Goal: Information Seeking & Learning: Learn about a topic

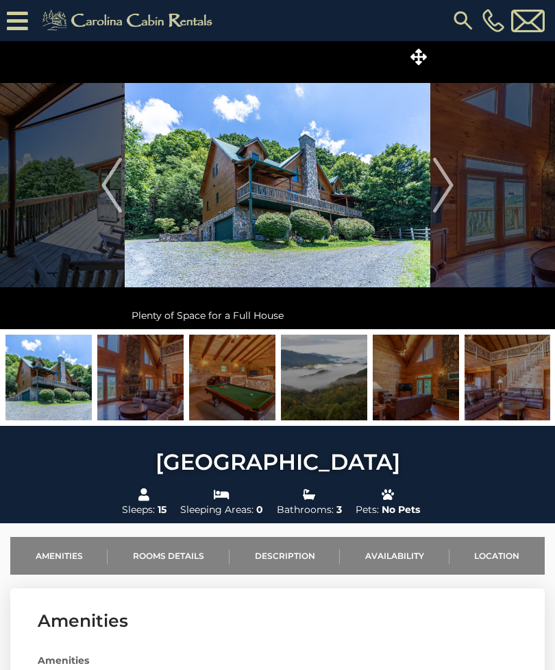
click at [383, 217] on img at bounding box center [278, 185] width 306 height 288
click at [422, 60] on icon at bounding box center [419, 57] width 16 height 16
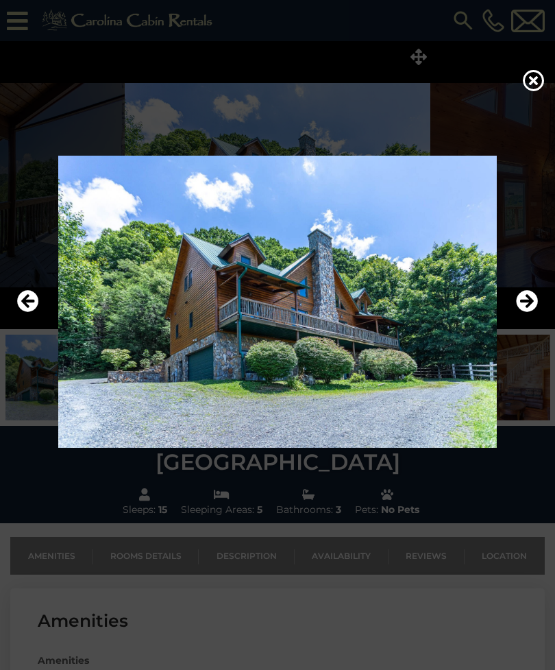
click at [531, 312] on icon "Next" at bounding box center [527, 301] width 22 height 22
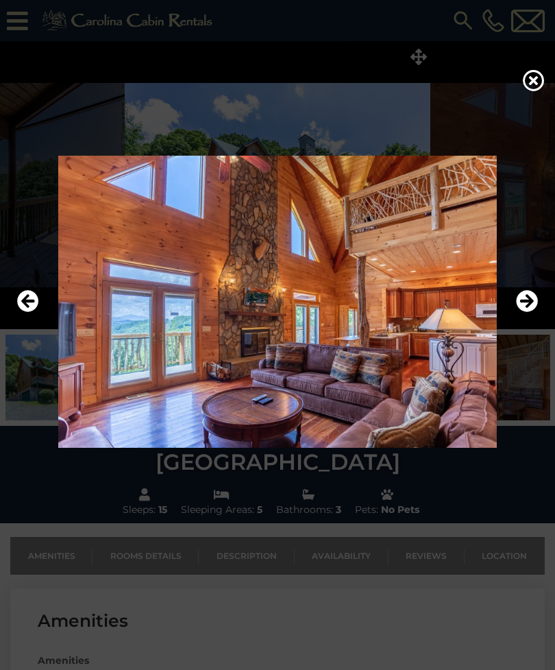
click at [519, 312] on icon "Next" at bounding box center [527, 301] width 22 height 22
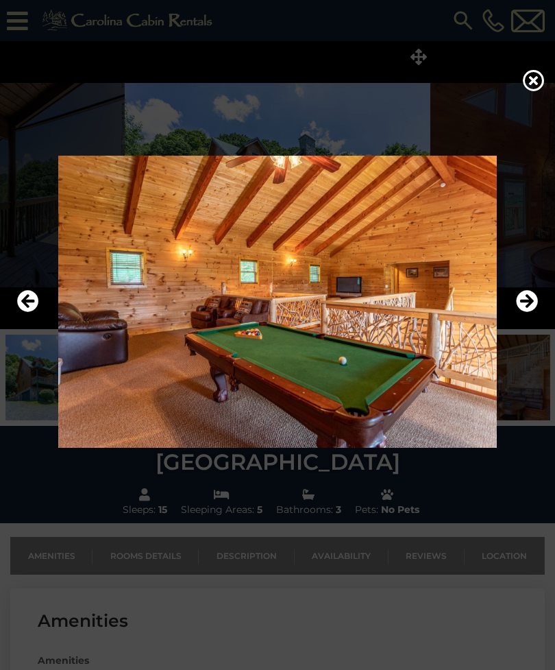
click at [518, 312] on icon "Next" at bounding box center [527, 301] width 22 height 22
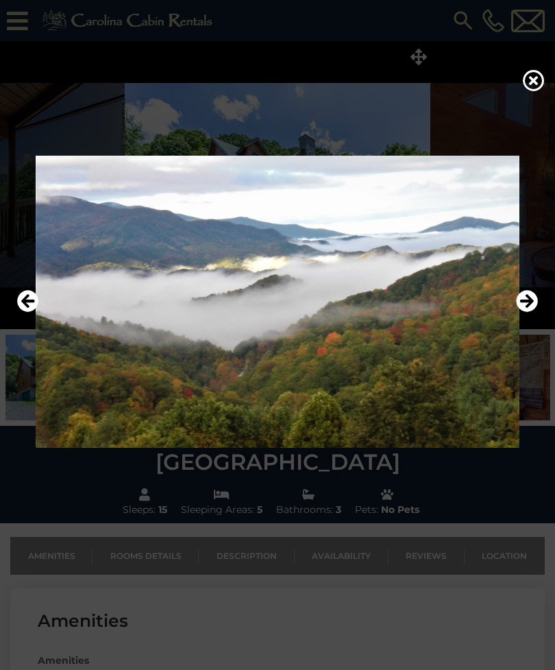
click at [30, 317] on button "Previous" at bounding box center [28, 302] width 22 height 32
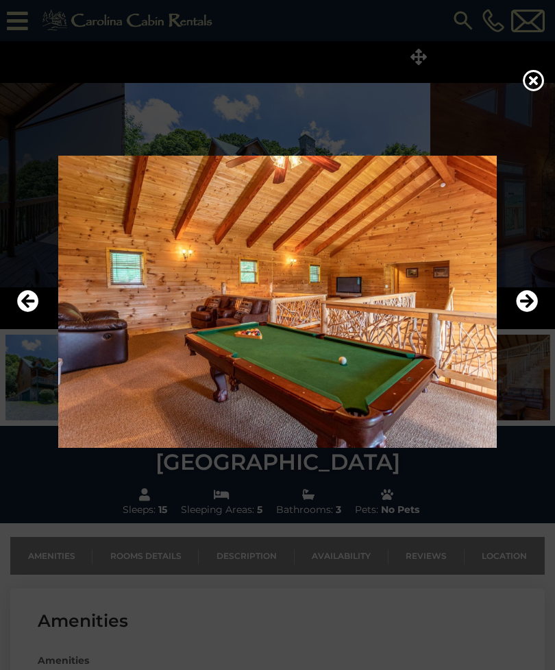
click at [529, 312] on icon "Next" at bounding box center [527, 301] width 22 height 22
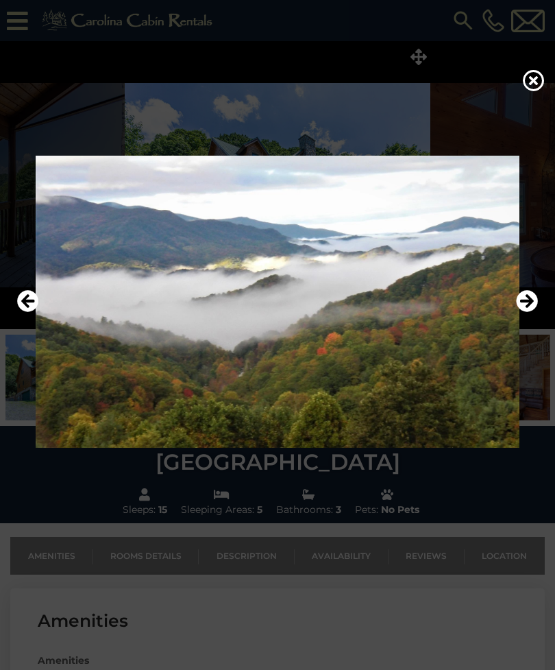
click at [530, 312] on icon "Next" at bounding box center [527, 301] width 22 height 22
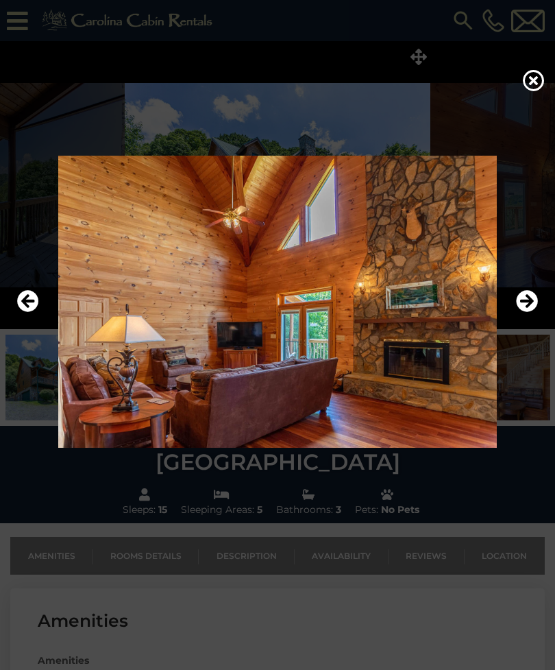
click at [524, 312] on icon "Next" at bounding box center [527, 301] width 22 height 22
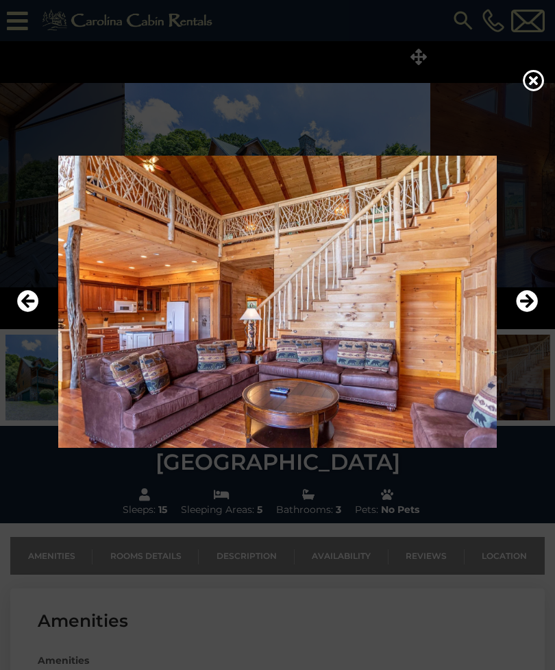
click at [21, 317] on button "Previous" at bounding box center [28, 302] width 22 height 32
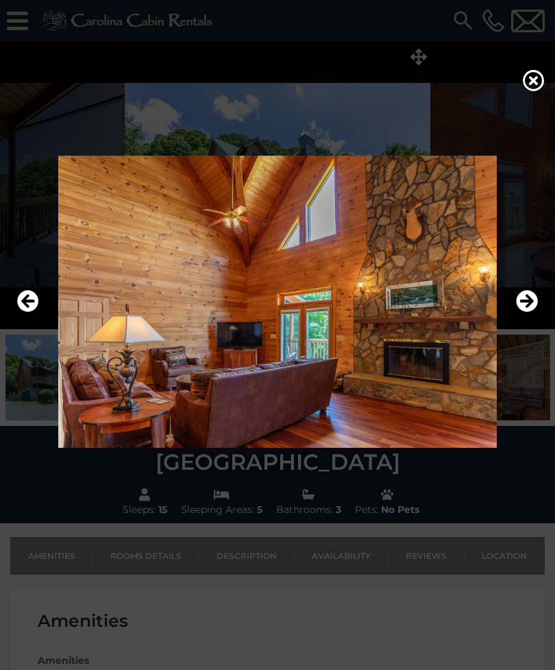
click at [522, 312] on icon "Next" at bounding box center [527, 301] width 22 height 22
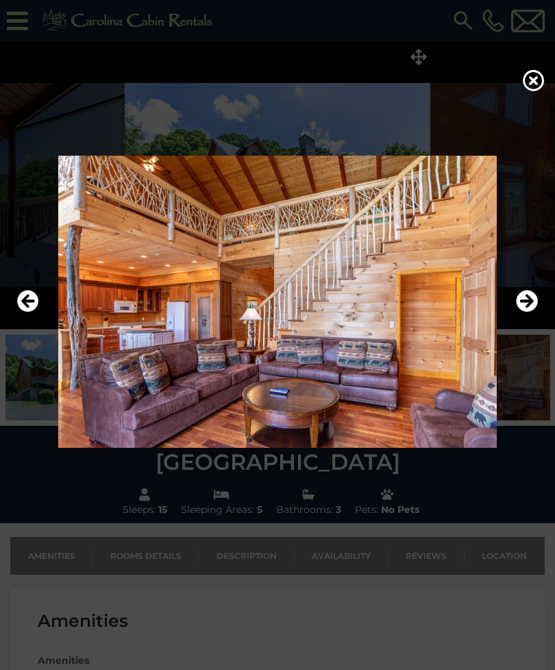
click at [524, 312] on icon "Next" at bounding box center [527, 301] width 22 height 22
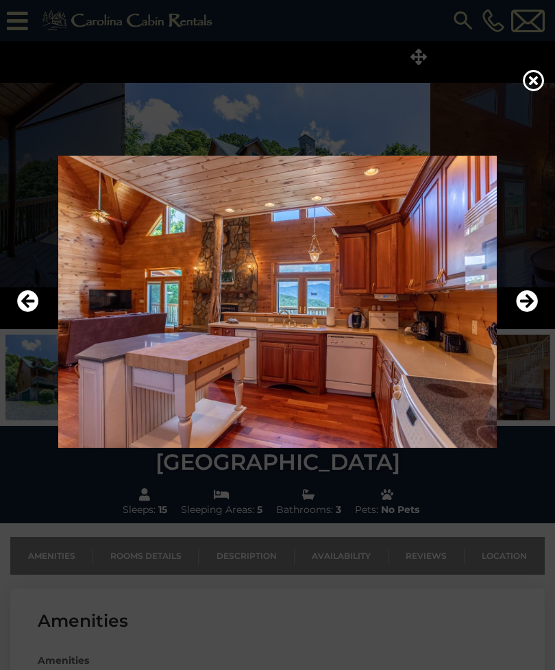
click at [525, 312] on icon "Next" at bounding box center [527, 301] width 22 height 22
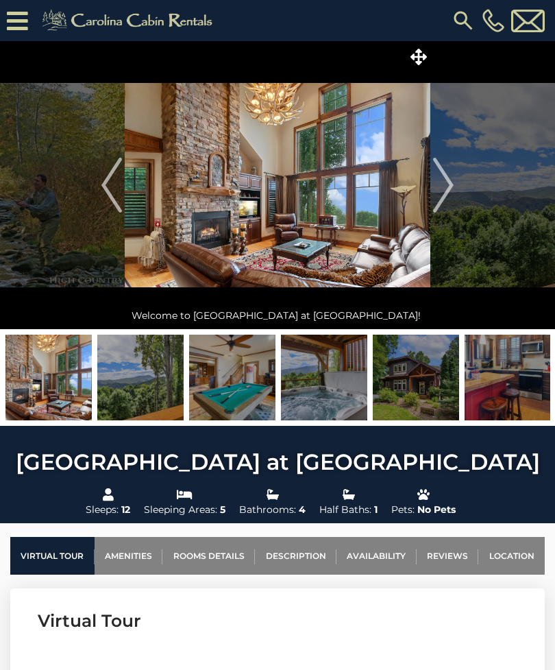
click at [425, 60] on icon at bounding box center [419, 57] width 16 height 16
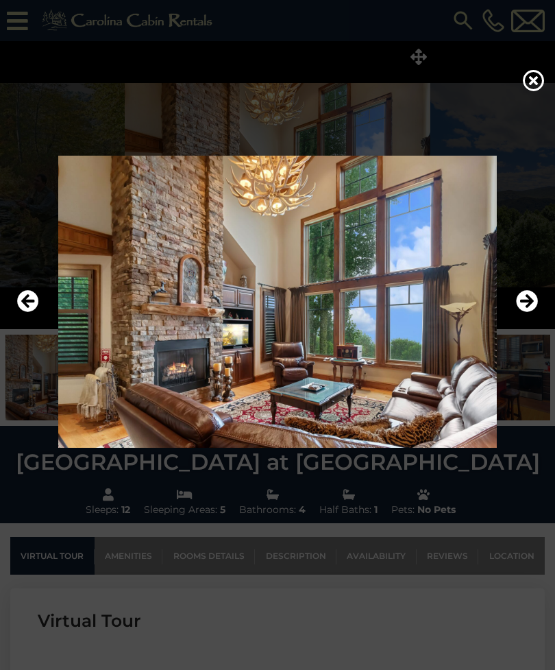
click at [526, 312] on icon "Next" at bounding box center [527, 301] width 22 height 22
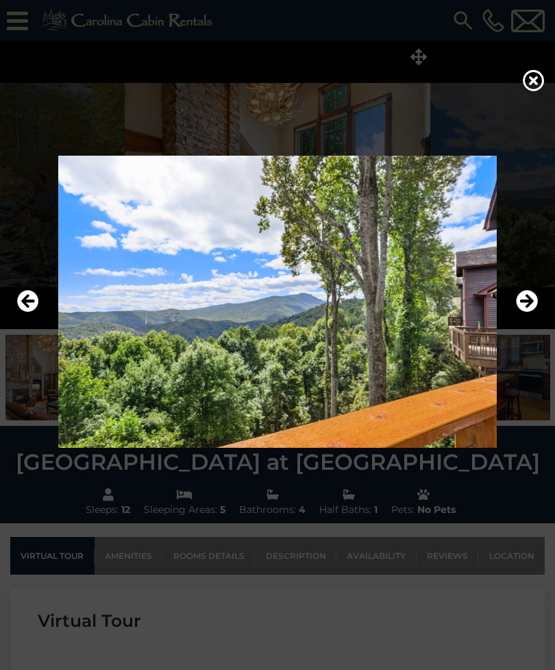
click at [22, 312] on icon "Previous" at bounding box center [28, 301] width 22 height 22
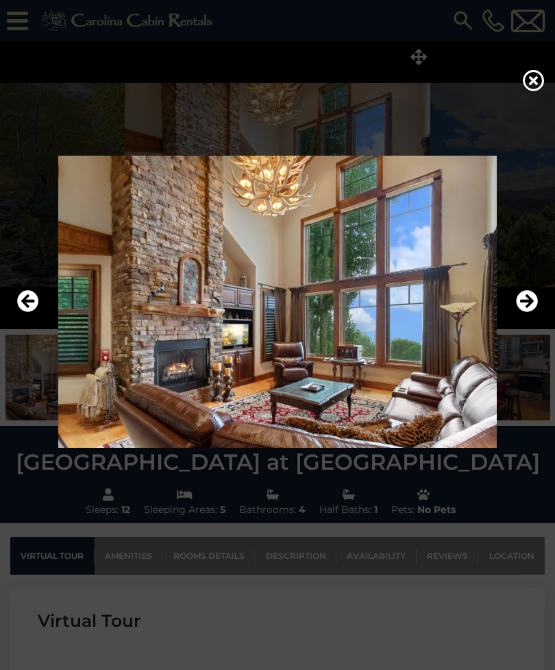
click at [526, 312] on icon "Next" at bounding box center [527, 301] width 22 height 22
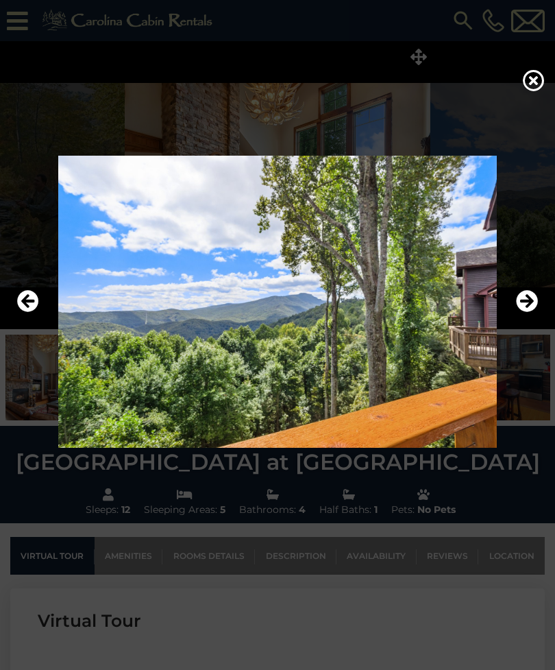
click at [524, 312] on icon "Next" at bounding box center [527, 301] width 22 height 22
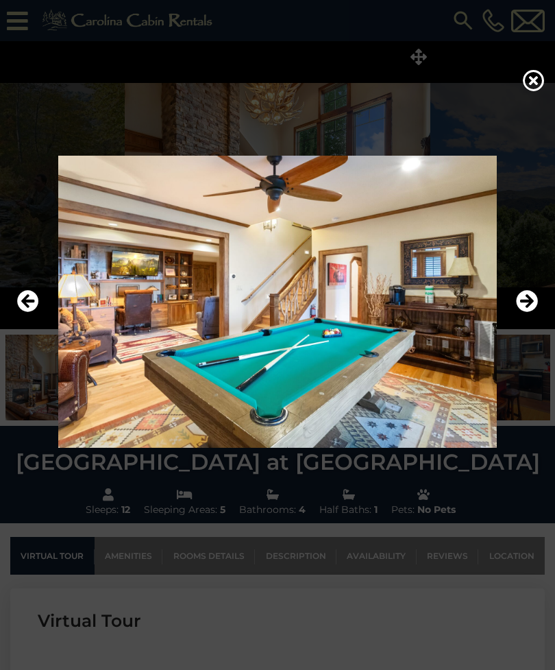
click at [36, 312] on icon "Previous" at bounding box center [28, 301] width 22 height 22
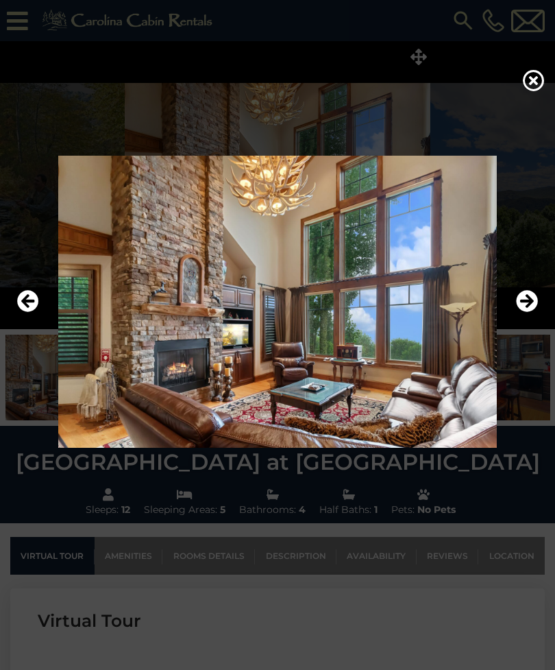
click at [525, 312] on icon "Next" at bounding box center [527, 301] width 22 height 22
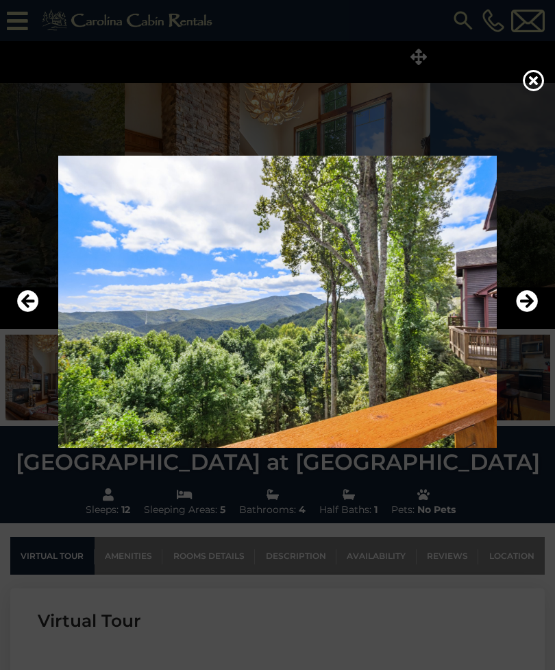
click at [522, 312] on icon "Next" at bounding box center [527, 301] width 22 height 22
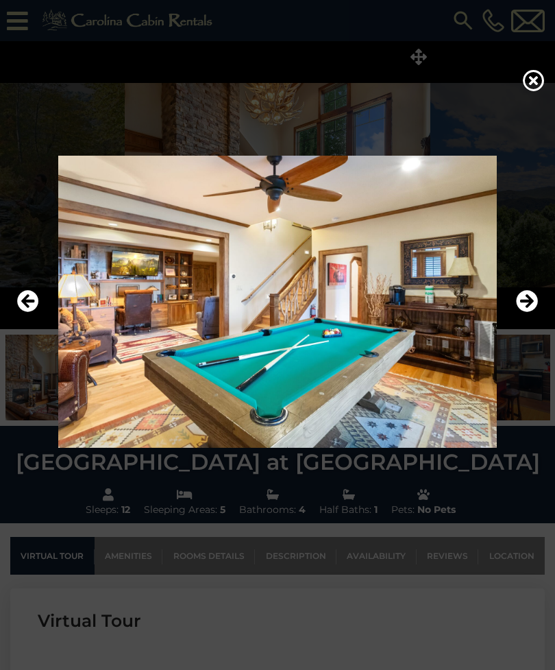
click at [520, 312] on icon "Next" at bounding box center [527, 301] width 22 height 22
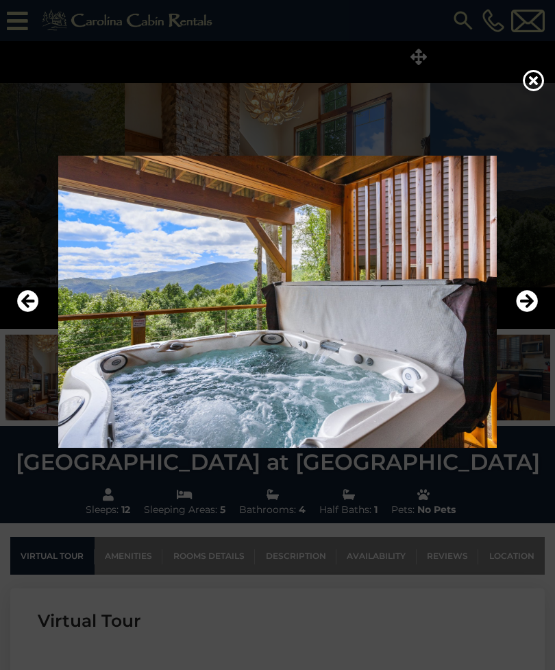
click at [516, 312] on icon "Next" at bounding box center [527, 301] width 22 height 22
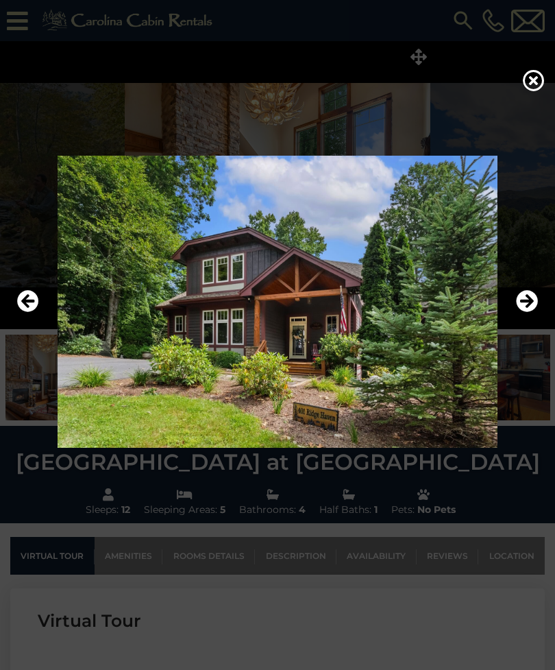
click at [520, 312] on icon "Next" at bounding box center [527, 301] width 22 height 22
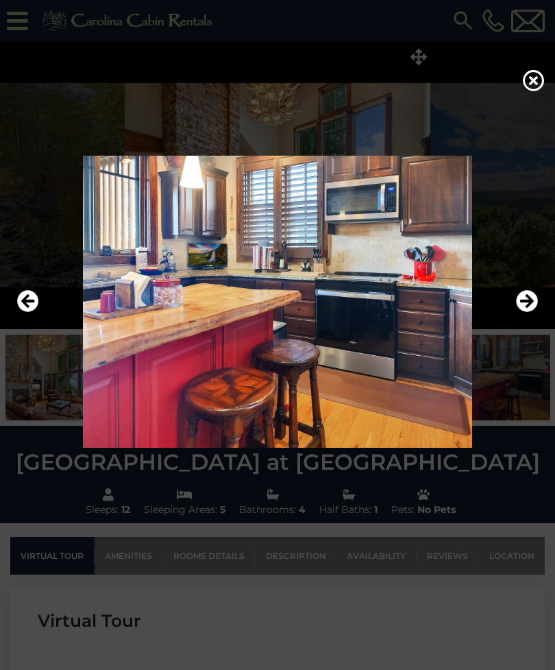
click at [525, 312] on icon "Next" at bounding box center [527, 301] width 22 height 22
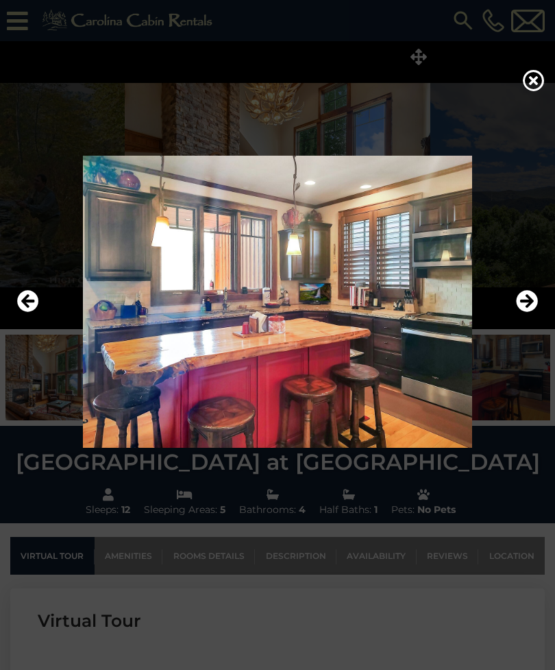
click at [525, 312] on icon "Next" at bounding box center [527, 301] width 22 height 22
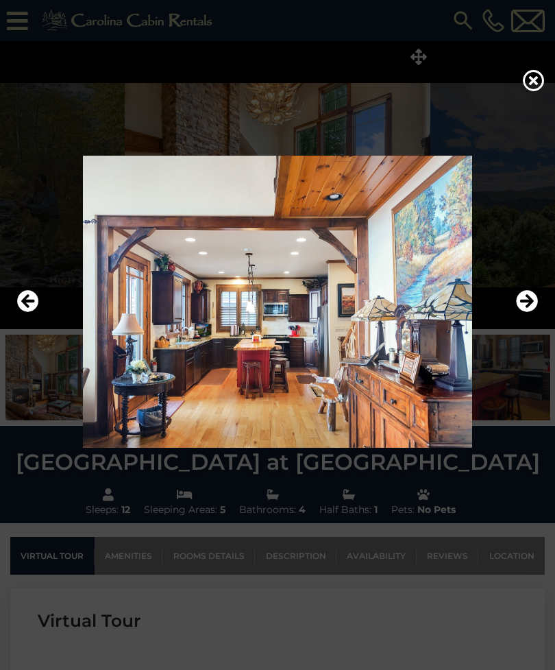
click at [518, 312] on icon "Next" at bounding box center [527, 301] width 22 height 22
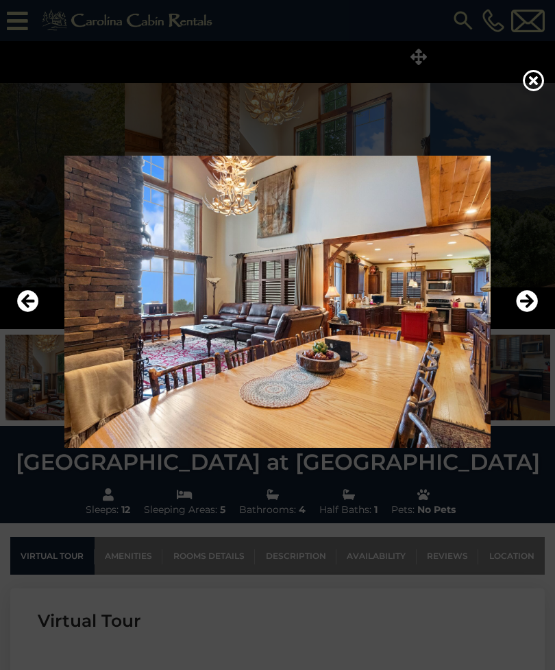
click at [527, 312] on icon "Next" at bounding box center [527, 301] width 22 height 22
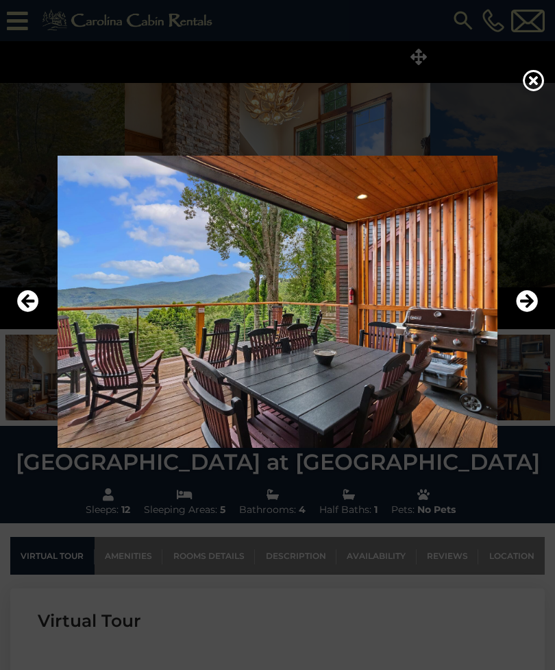
click at [517, 312] on icon "Next" at bounding box center [527, 301] width 22 height 22
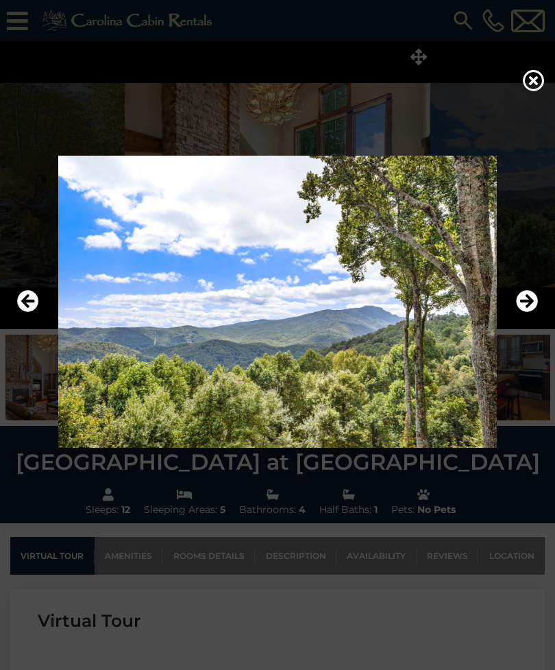
click at [515, 322] on img at bounding box center [278, 302] width 528 height 292
click at [524, 312] on icon "Next" at bounding box center [527, 301] width 22 height 22
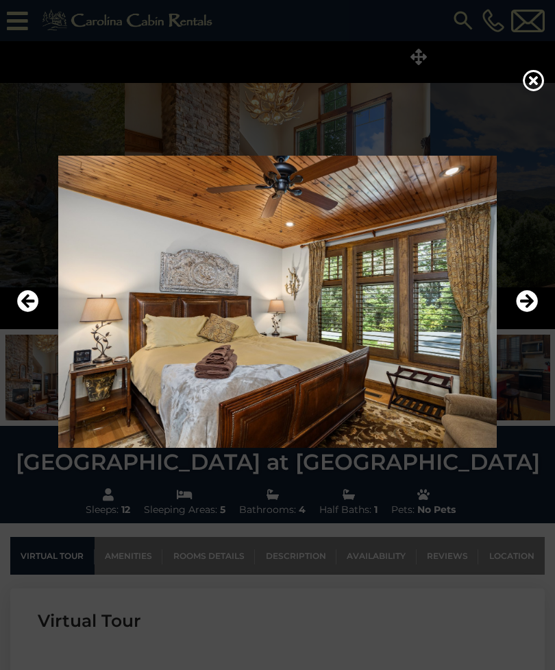
click at [520, 312] on icon "Next" at bounding box center [527, 301] width 22 height 22
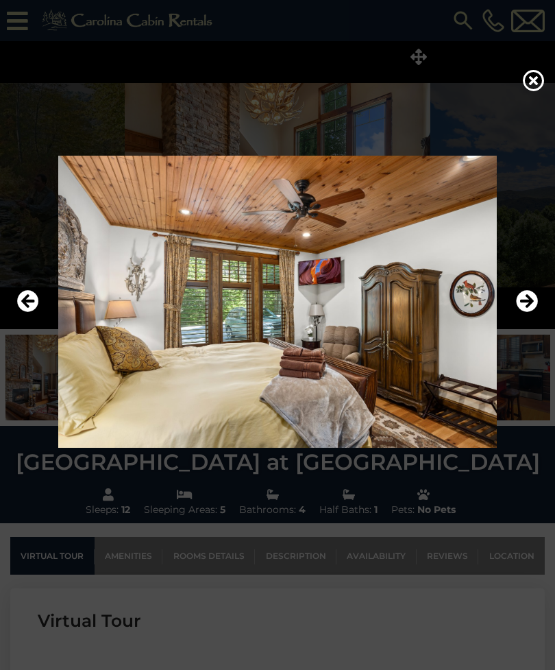
click at [522, 312] on icon "Next" at bounding box center [527, 301] width 22 height 22
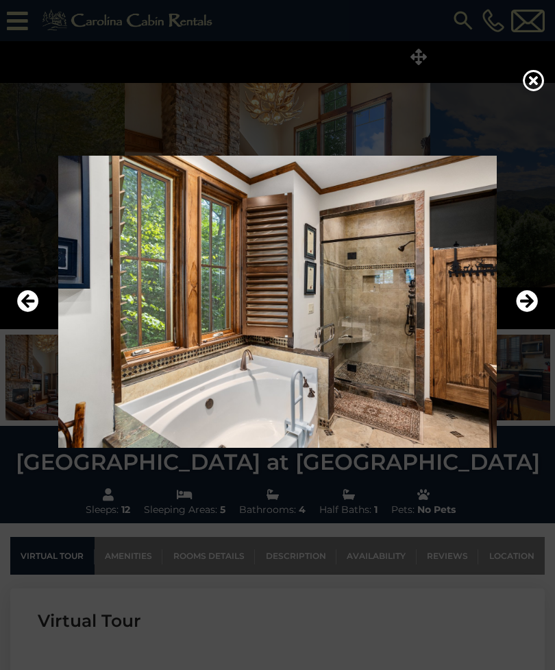
click at [541, 311] on img at bounding box center [278, 302] width 528 height 292
click at [517, 312] on icon "Next" at bounding box center [527, 301] width 22 height 22
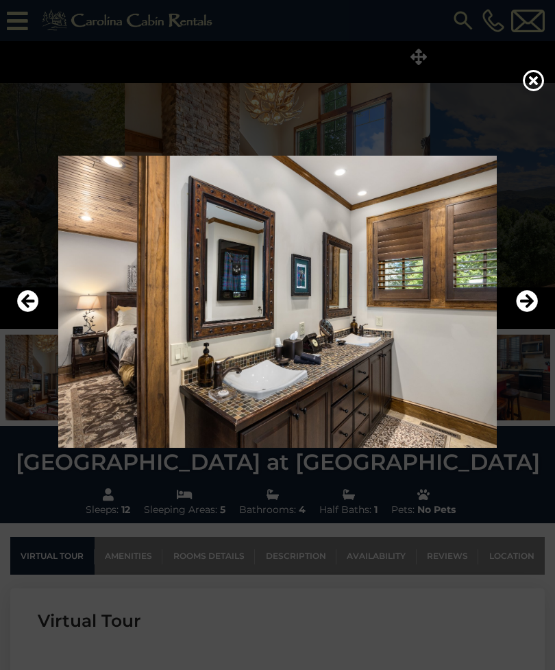
click at [524, 312] on icon "Next" at bounding box center [527, 301] width 22 height 22
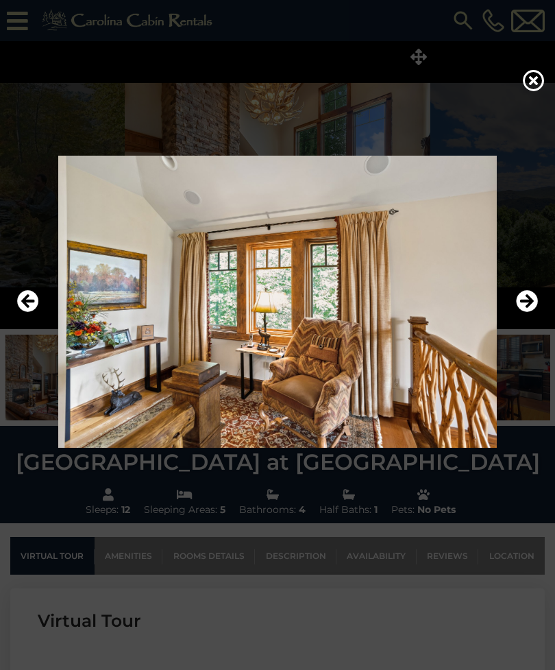
click at [524, 312] on icon "Next" at bounding box center [527, 301] width 22 height 22
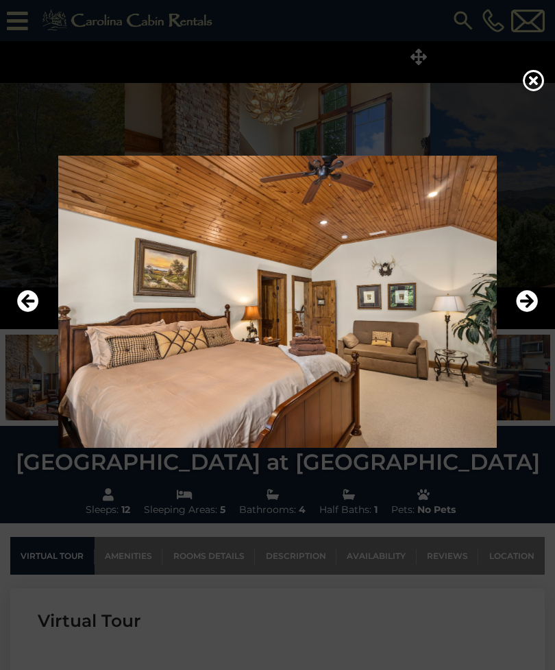
click at [525, 312] on icon "Next" at bounding box center [527, 301] width 22 height 22
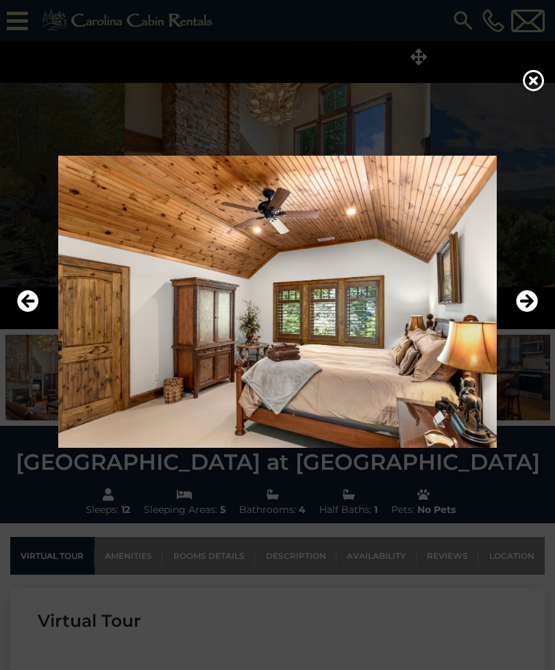
click at [529, 312] on icon "Next" at bounding box center [527, 301] width 22 height 22
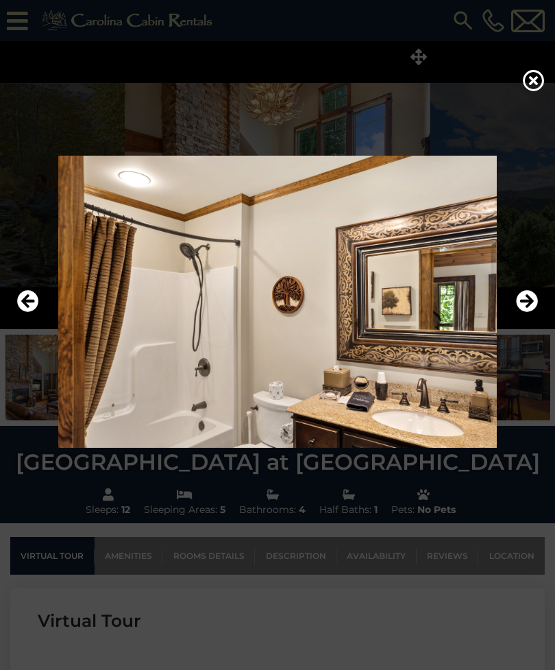
click at [518, 312] on icon "Next" at bounding box center [527, 301] width 22 height 22
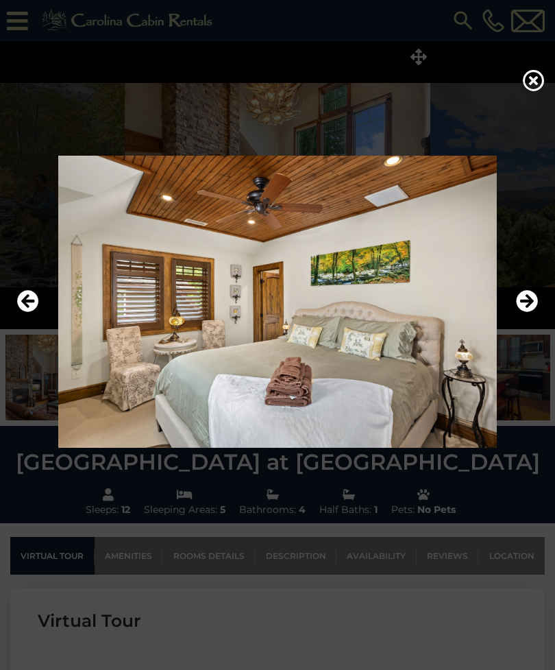
click at [524, 312] on icon "Next" at bounding box center [527, 301] width 22 height 22
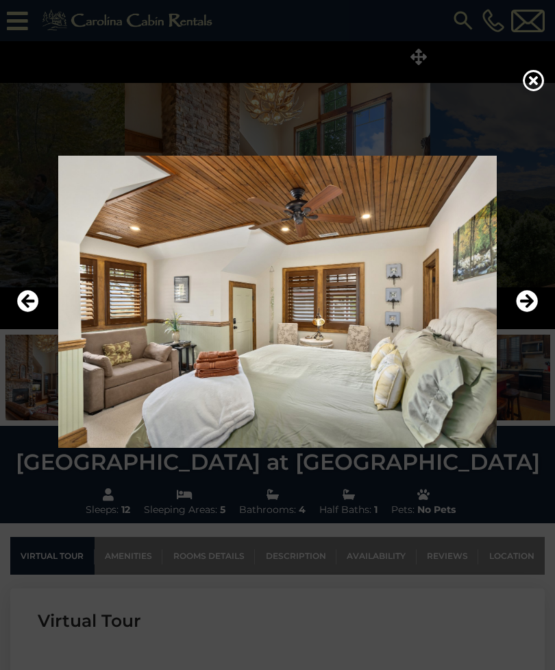
click at [524, 312] on icon "Next" at bounding box center [527, 301] width 22 height 22
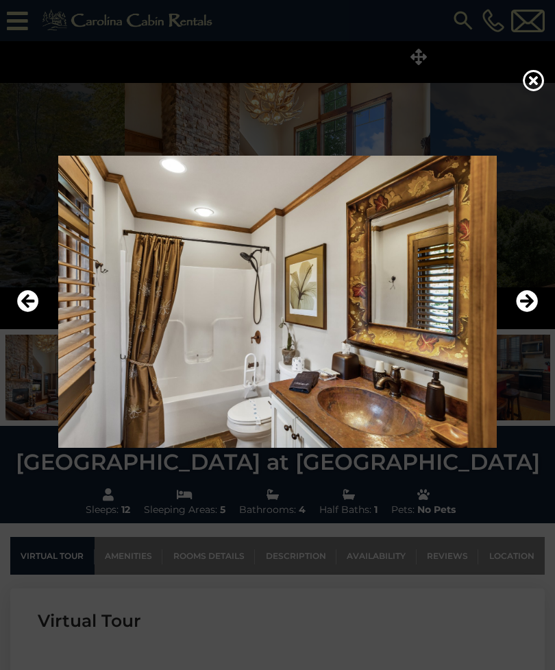
click at [522, 312] on icon "Next" at bounding box center [527, 301] width 22 height 22
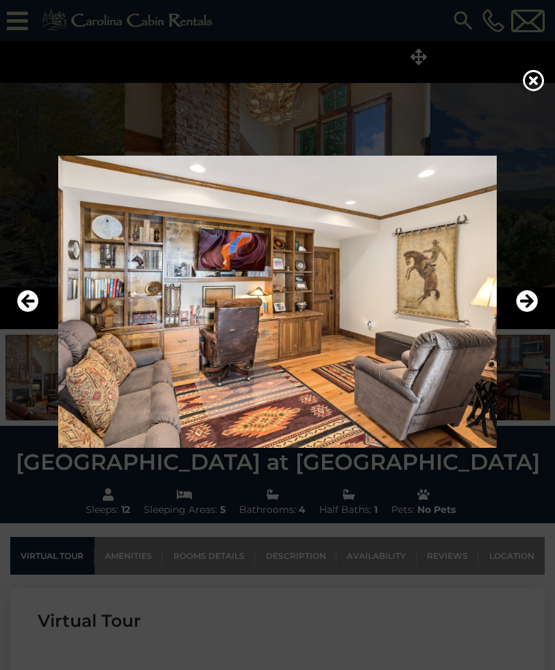
click at [520, 312] on icon "Next" at bounding box center [527, 301] width 22 height 22
